Goal: Information Seeking & Learning: Learn about a topic

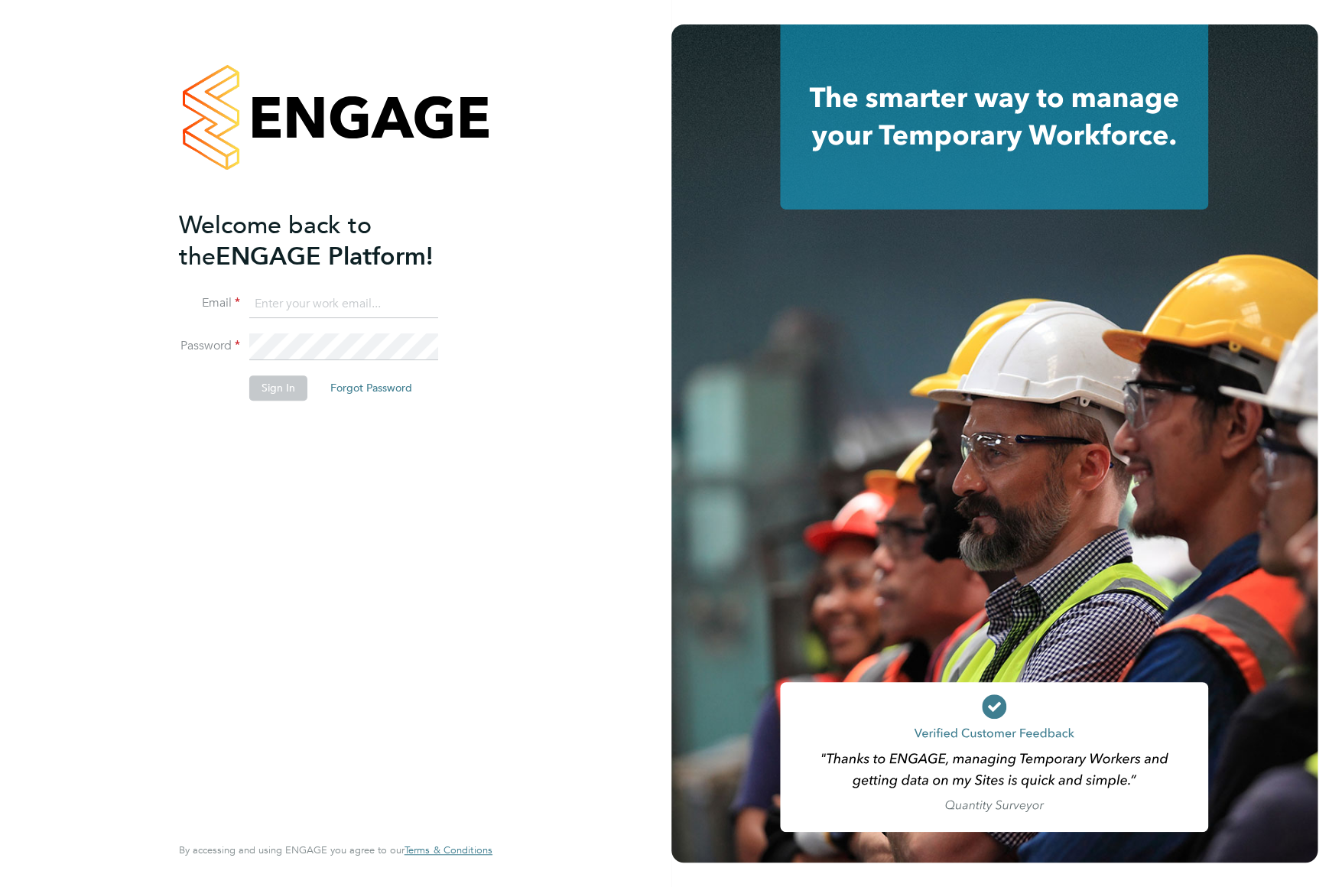
click at [274, 308] on input at bounding box center [343, 305] width 189 height 28
type input "dan.wright@vistry.co.uk"
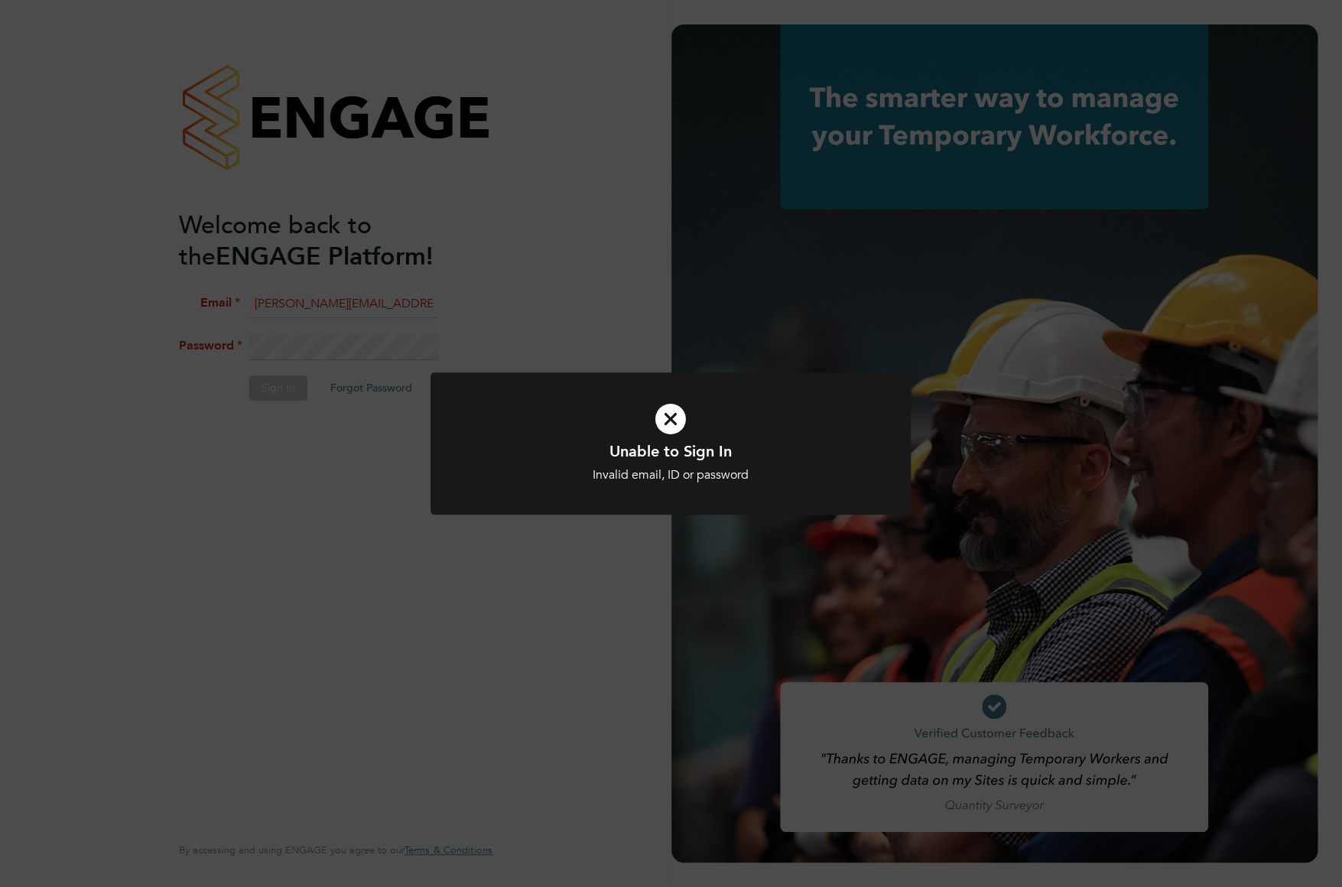
click at [671, 414] on icon at bounding box center [671, 419] width 398 height 60
click at [672, 425] on icon at bounding box center [671, 419] width 398 height 60
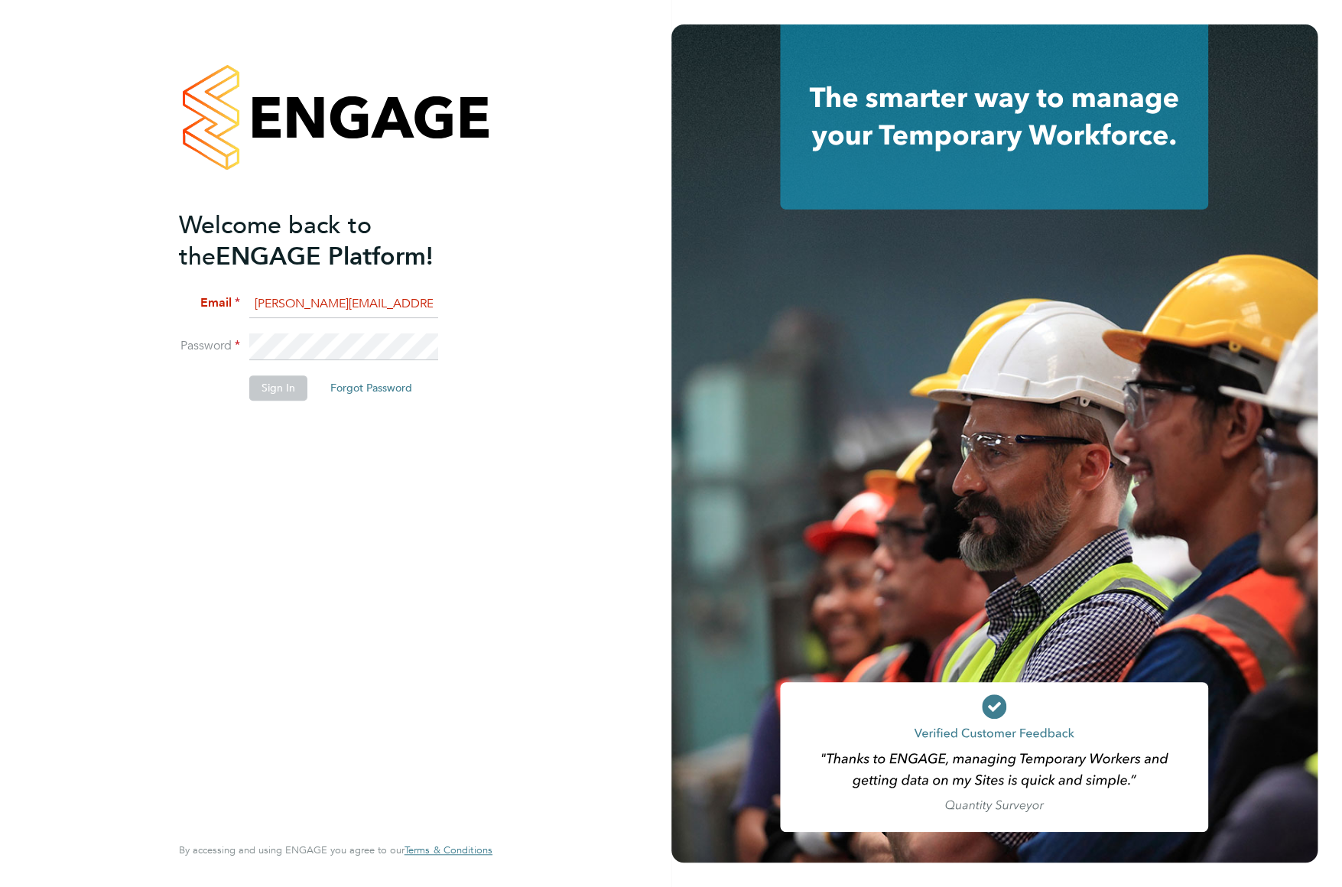
click at [207, 341] on li "Password" at bounding box center [328, 354] width 298 height 43
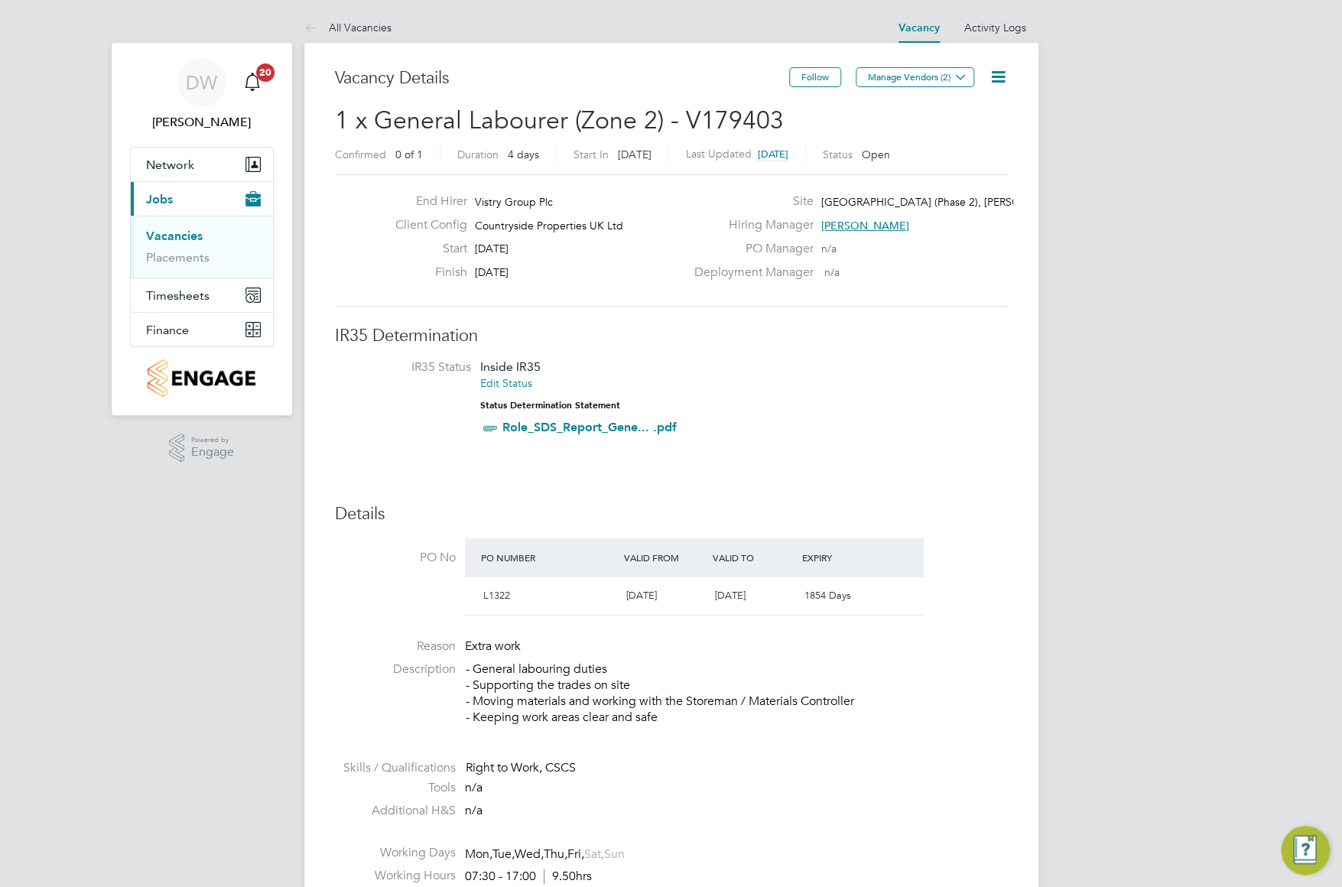
drag, startPoint x: 968, startPoint y: 79, endPoint x: 960, endPoint y: 111, distance: 33.2
click at [966, 79] on icon at bounding box center [960, 76] width 11 height 11
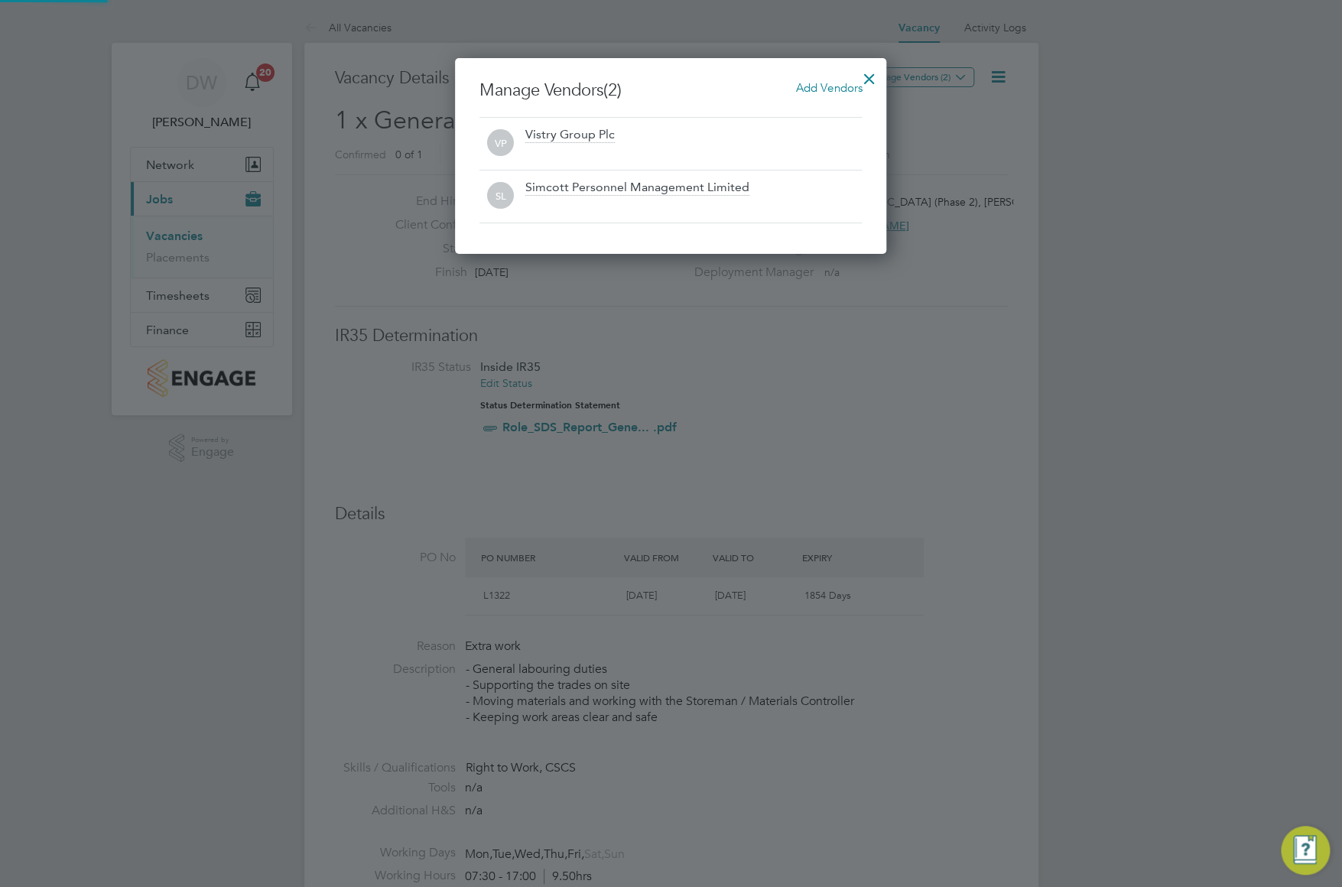
scroll to position [196, 432]
click at [791, 386] on div at bounding box center [671, 443] width 1342 height 887
click at [863, 80] on div at bounding box center [869, 75] width 28 height 28
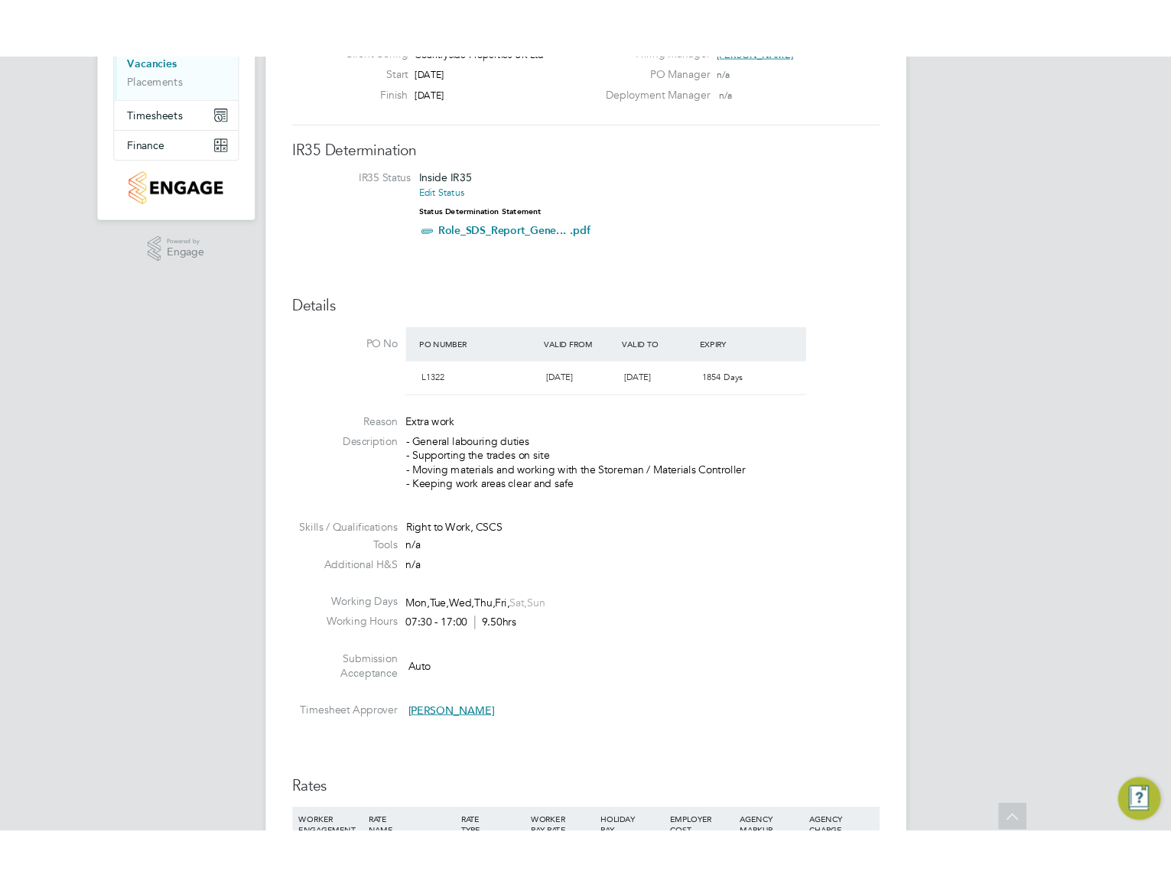
scroll to position [177, 0]
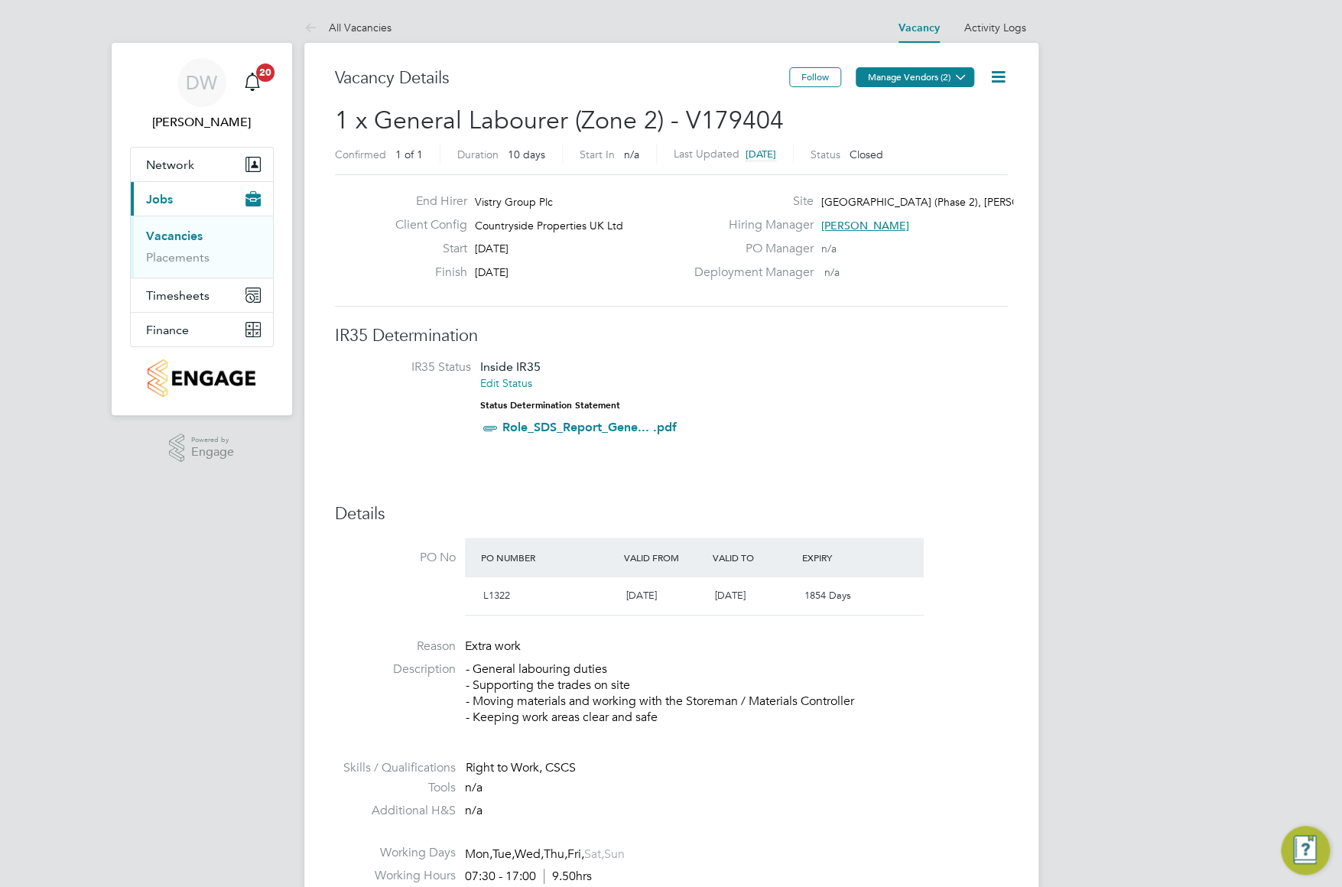
click at [957, 81] on icon at bounding box center [960, 76] width 11 height 11
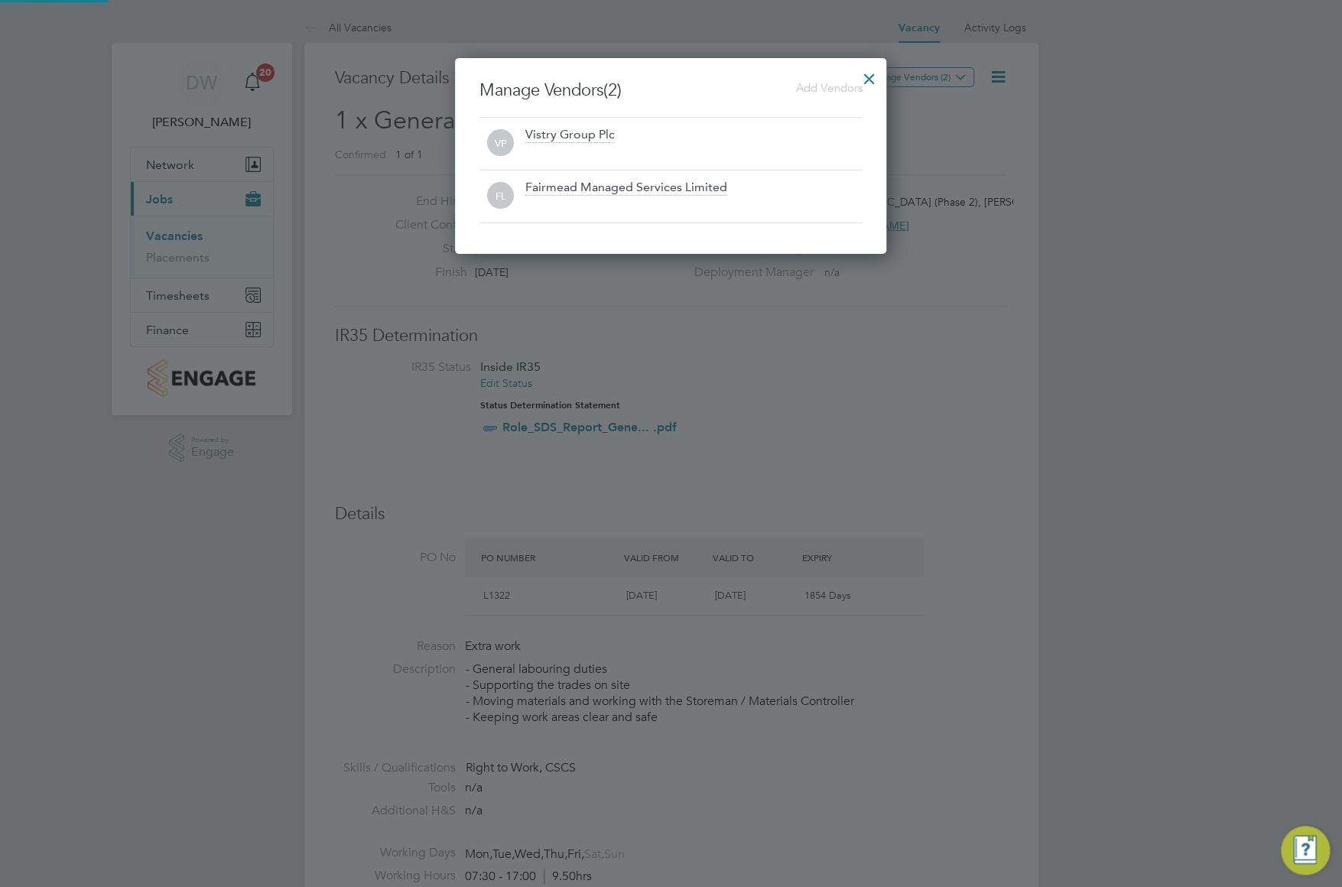
scroll to position [196, 432]
click at [866, 78] on div at bounding box center [869, 75] width 28 height 28
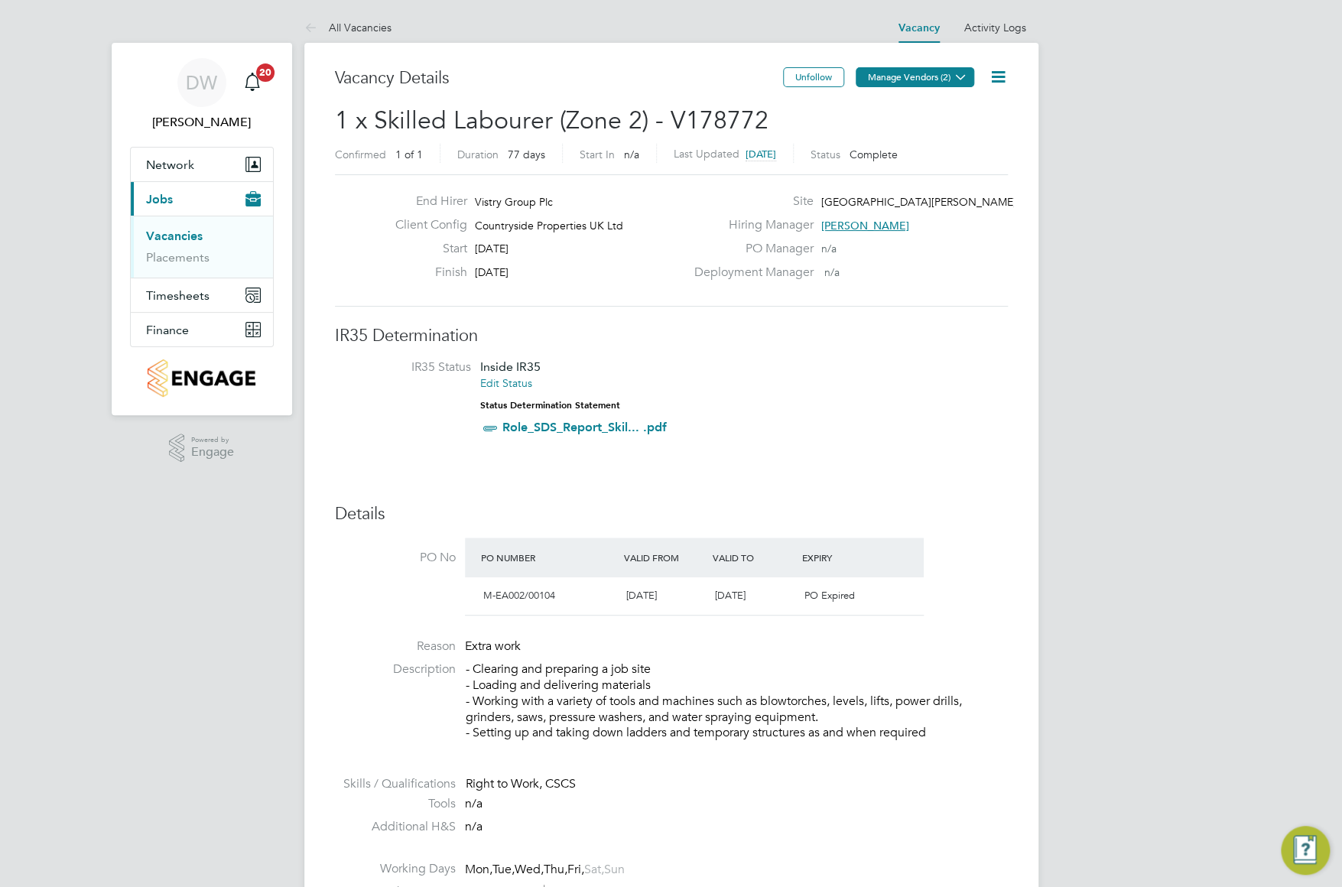
click at [956, 76] on icon at bounding box center [960, 76] width 11 height 11
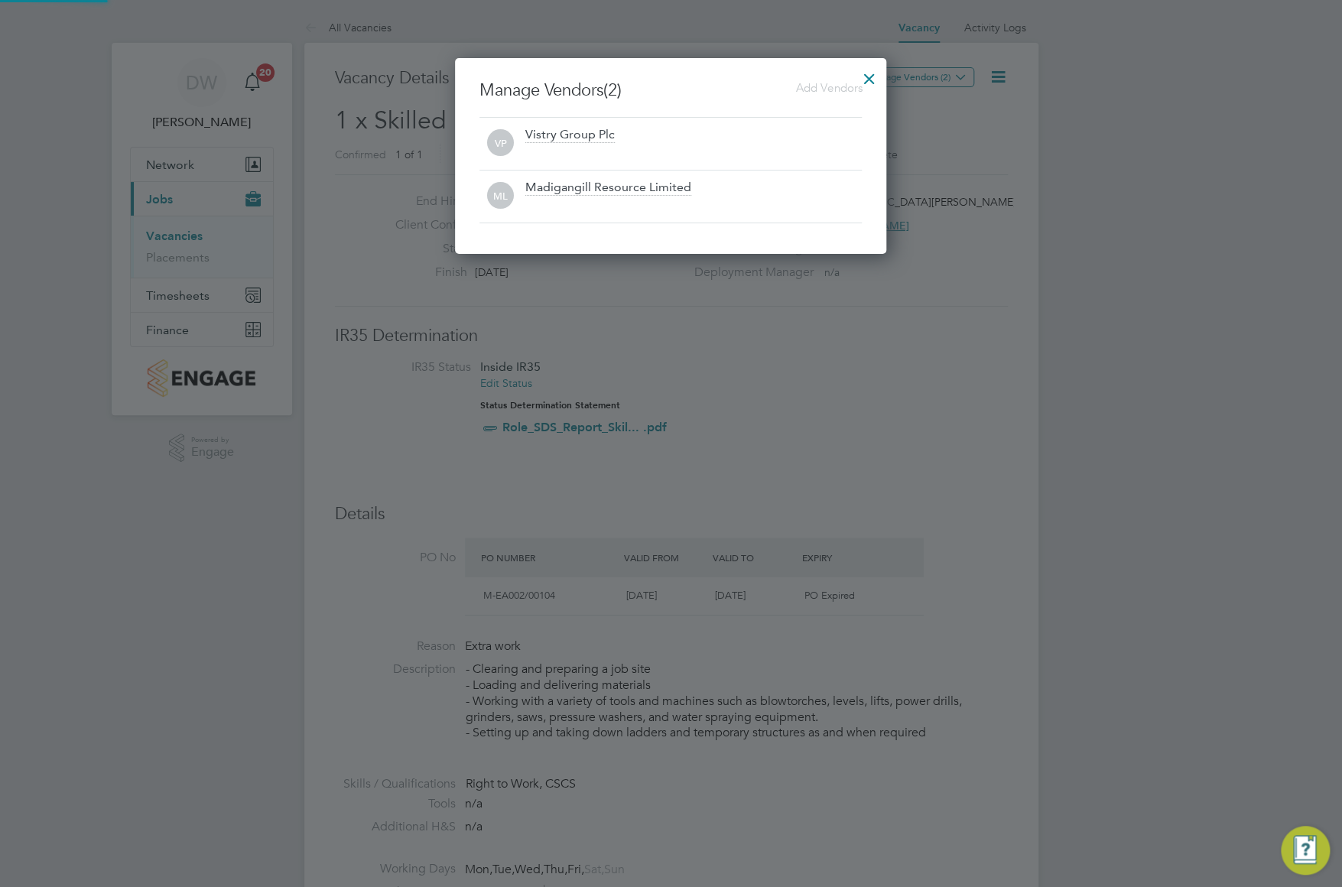
scroll to position [196, 432]
click at [872, 75] on div at bounding box center [869, 75] width 28 height 28
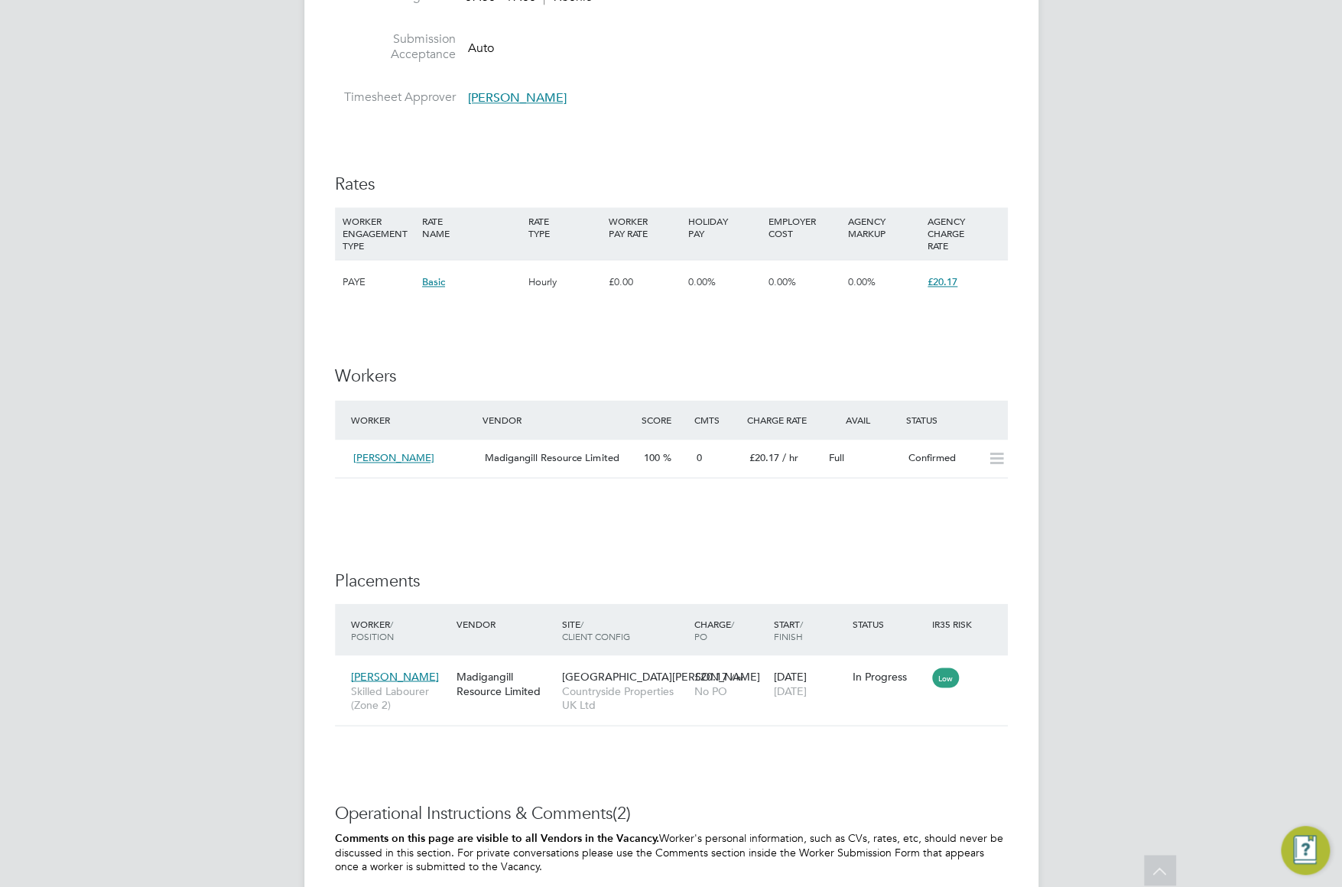
scroll to position [903, 0]
